Goal: Information Seeking & Learning: Learn about a topic

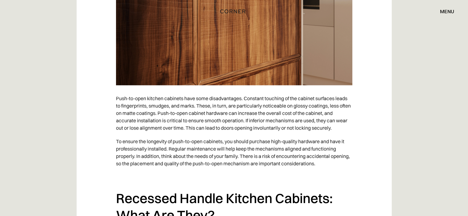
scroll to position [1234, 0]
click at [239, 102] on p "Push-to-open kitchen cabinets have some disadvantages. Constant touching of the…" at bounding box center [234, 112] width 236 height 43
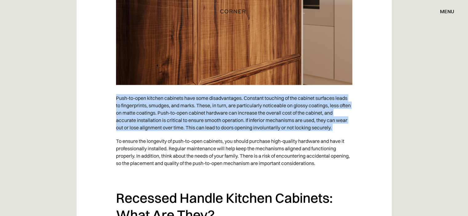
click at [239, 102] on p "Push-to-open kitchen cabinets have some disadvantages. Constant touching of the…" at bounding box center [234, 112] width 236 height 43
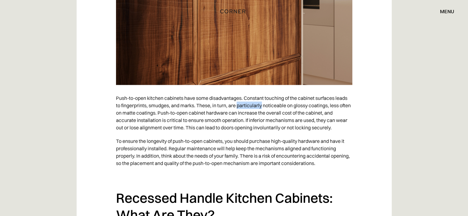
click at [239, 102] on p "Push-to-open kitchen cabinets have some disadvantages. Constant touching of the…" at bounding box center [234, 112] width 236 height 43
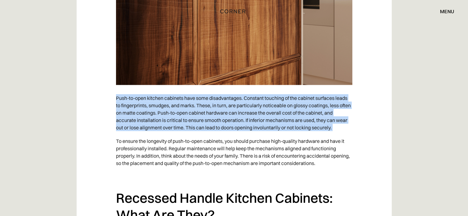
drag, startPoint x: 239, startPoint y: 102, endPoint x: 229, endPoint y: 98, distance: 11.3
click at [229, 98] on p "Push-to-open kitchen cabinets have some disadvantages. Constant touching of the…" at bounding box center [234, 112] width 236 height 43
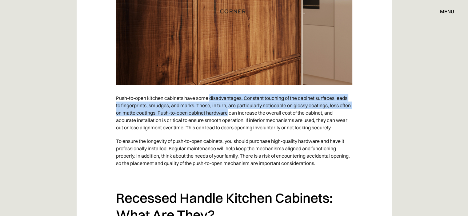
drag, startPoint x: 229, startPoint y: 98, endPoint x: 219, endPoint y: 113, distance: 18.4
click at [219, 113] on p "Push-to-open kitchen cabinets have some disadvantages. Constant touching of the…" at bounding box center [234, 112] width 236 height 43
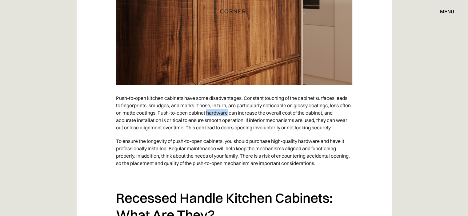
click at [219, 113] on p "Push-to-open kitchen cabinets have some disadvantages. Constant touching of the…" at bounding box center [234, 112] width 236 height 43
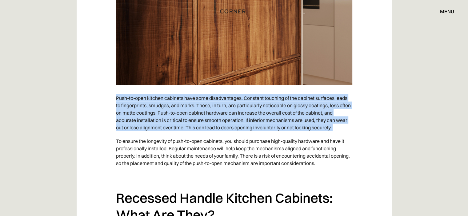
click at [219, 113] on p "Push-to-open kitchen cabinets have some disadvantages. Constant touching of the…" at bounding box center [234, 112] width 236 height 43
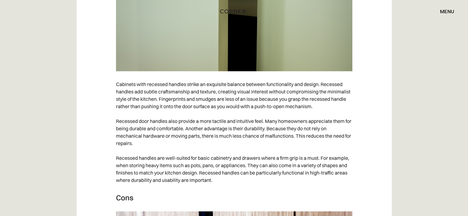
scroll to position [1997, 0]
click at [154, 86] on p "Cabinets with recessed handles strike an exquisite balance between functionalit…" at bounding box center [234, 133] width 236 height 110
drag, startPoint x: 154, startPoint y: 86, endPoint x: 171, endPoint y: 87, distance: 17.9
click at [171, 87] on p "Cabinets with recessed handles strike an exquisite balance between functionalit…" at bounding box center [234, 133] width 236 height 110
copy p "recessed handles"
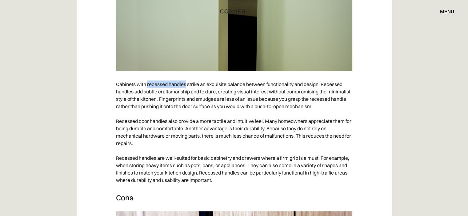
copy p "recessed handles"
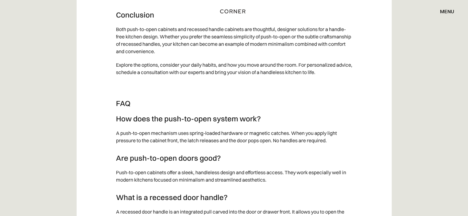
scroll to position [2885, 0]
